Goal: Book appointment/travel/reservation

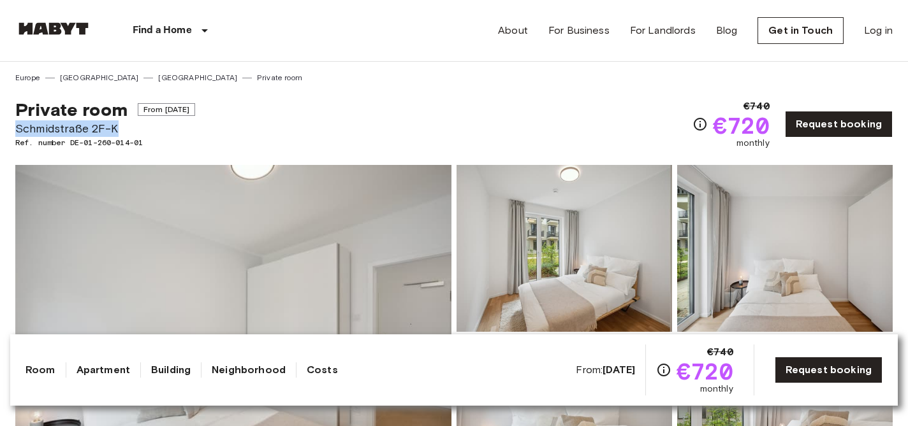
click at [594, 228] on img at bounding box center [563, 248] width 215 height 167
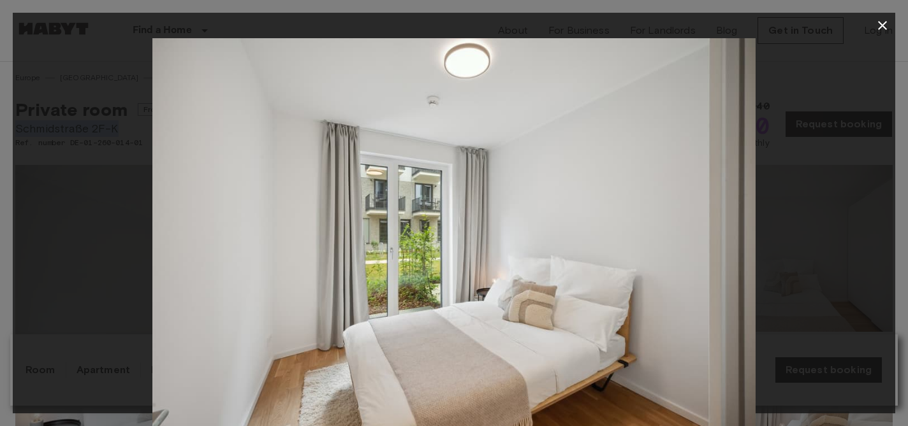
click at [880, 28] on icon "button" at bounding box center [881, 25] width 15 height 15
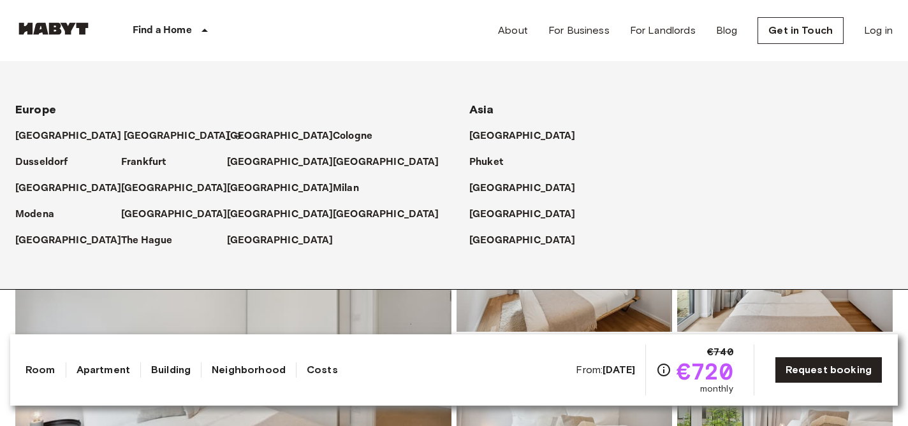
click at [137, 133] on p "[GEOGRAPHIC_DATA]" at bounding box center [177, 136] width 106 height 15
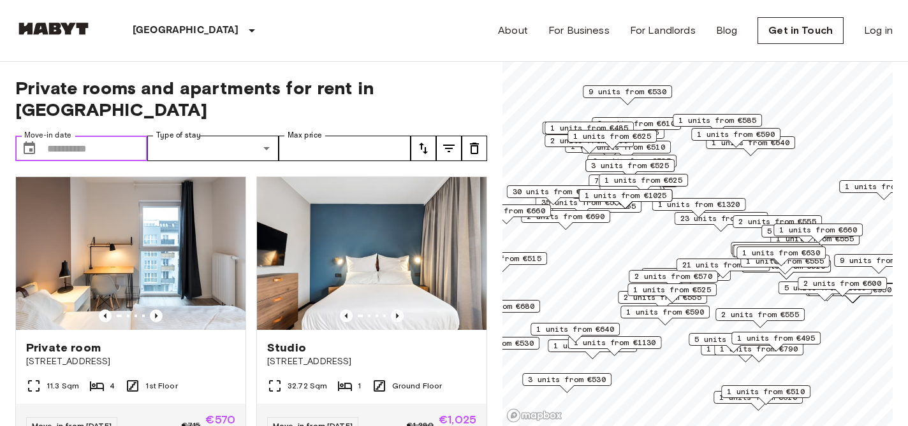
click at [114, 136] on input "Move-in date" at bounding box center [97, 148] width 100 height 25
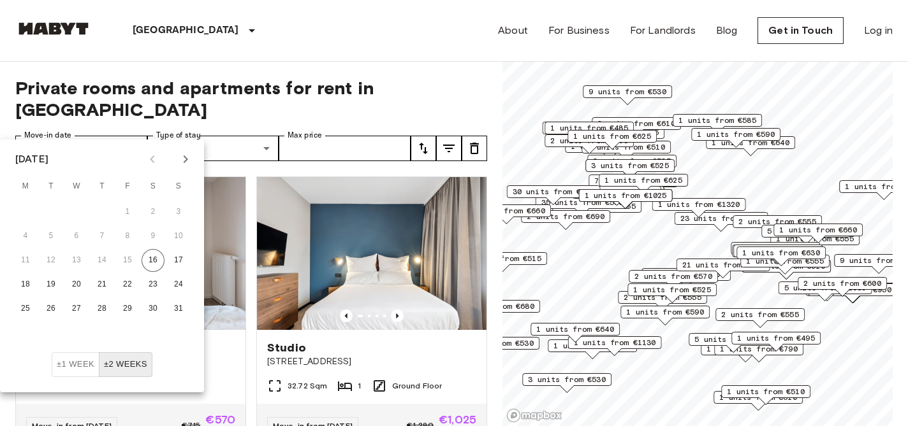
click at [182, 158] on icon "Next month" at bounding box center [185, 159] width 15 height 15
click at [25, 253] on button "15" at bounding box center [25, 260] width 23 height 23
type input "**********"
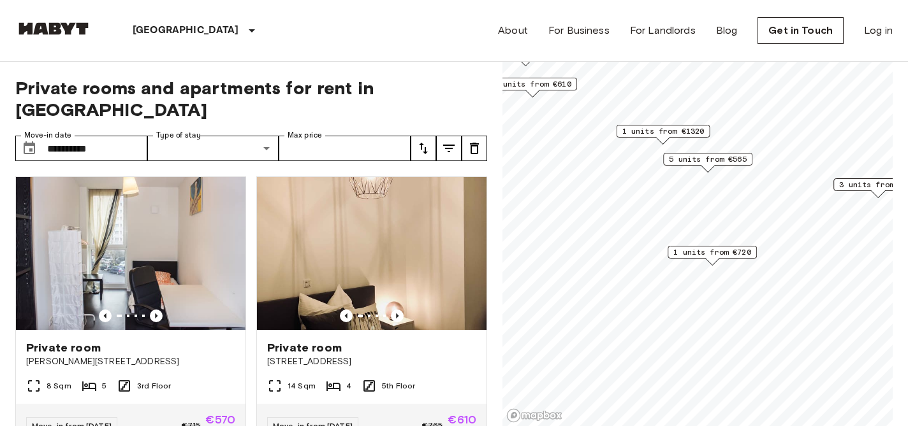
click at [723, 256] on span "1 units from €720" at bounding box center [712, 252] width 78 height 11
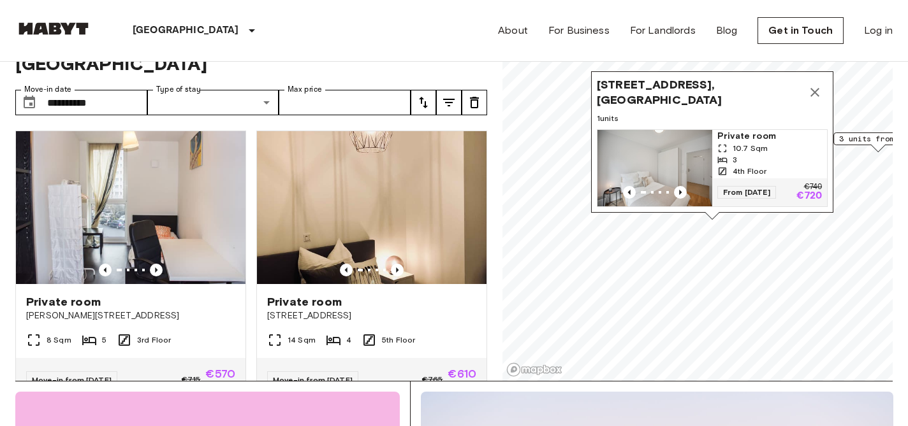
scroll to position [52, 0]
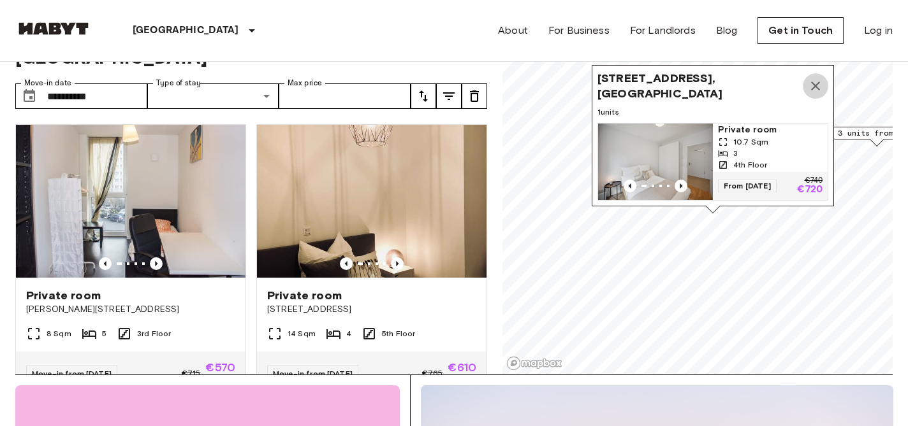
click at [816, 85] on icon "Map marker" at bounding box center [815, 86] width 9 height 9
